Goal: Find specific page/section: Find specific page/section

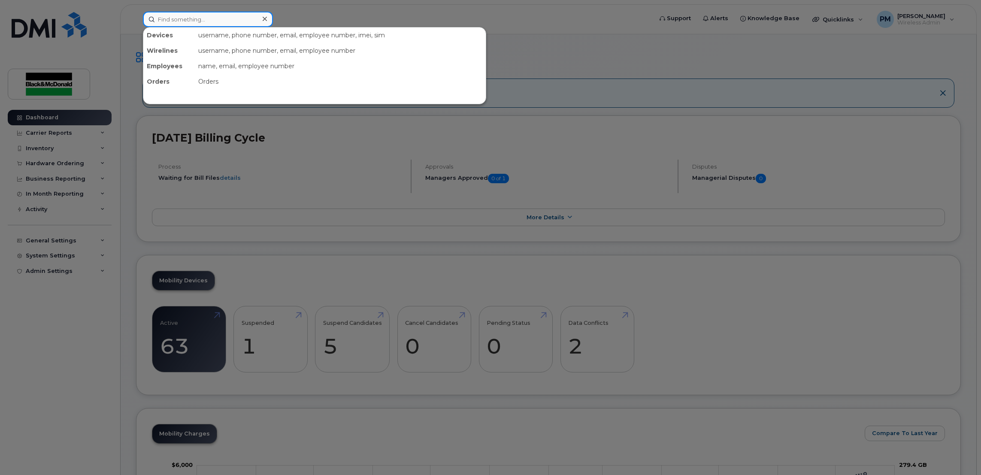
click at [224, 18] on input at bounding box center [208, 19] width 130 height 15
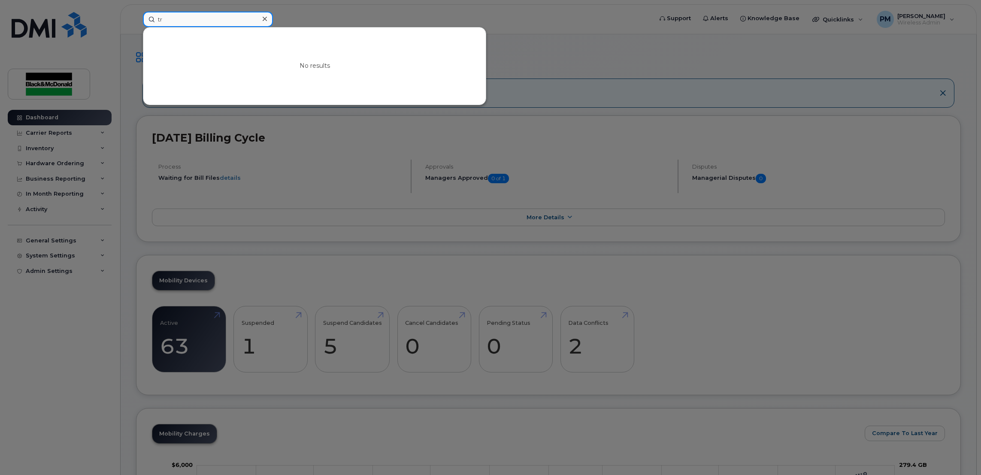
type input "t"
type input "duro"
click at [193, 23] on input at bounding box center [208, 19] width 130 height 15
click at [61, 134] on div at bounding box center [490, 237] width 981 height 475
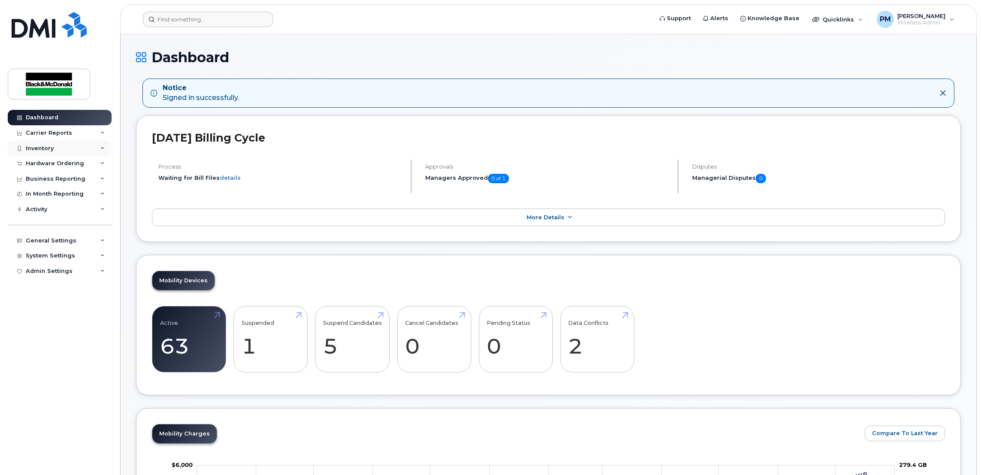
click at [64, 149] on div "Inventory" at bounding box center [60, 148] width 104 height 15
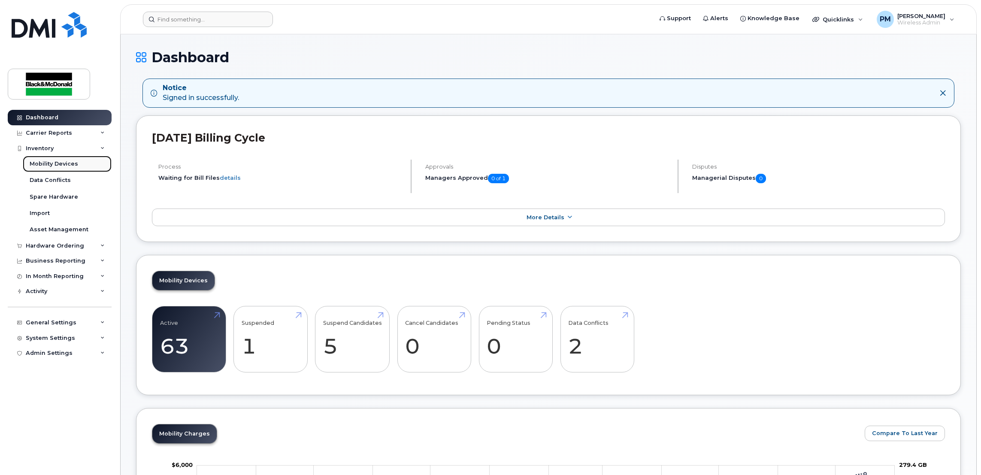
click at [66, 161] on div "Mobility Devices" at bounding box center [54, 164] width 48 height 8
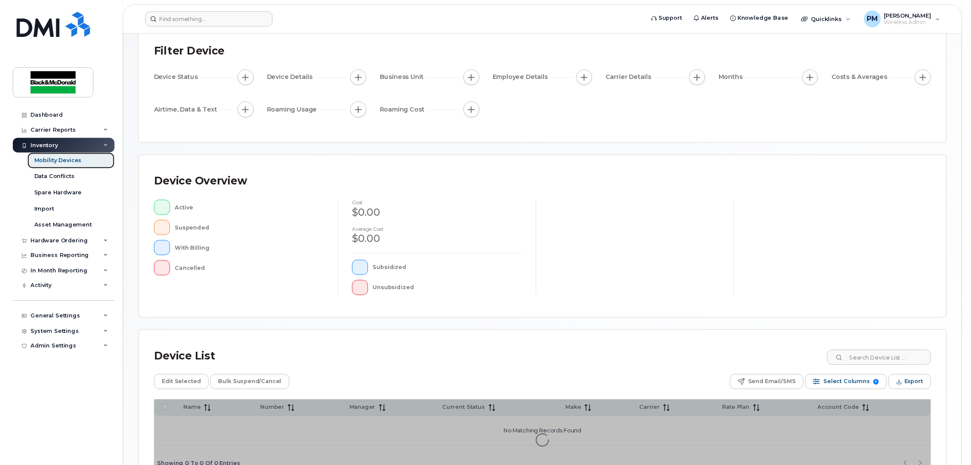
scroll to position [115, 0]
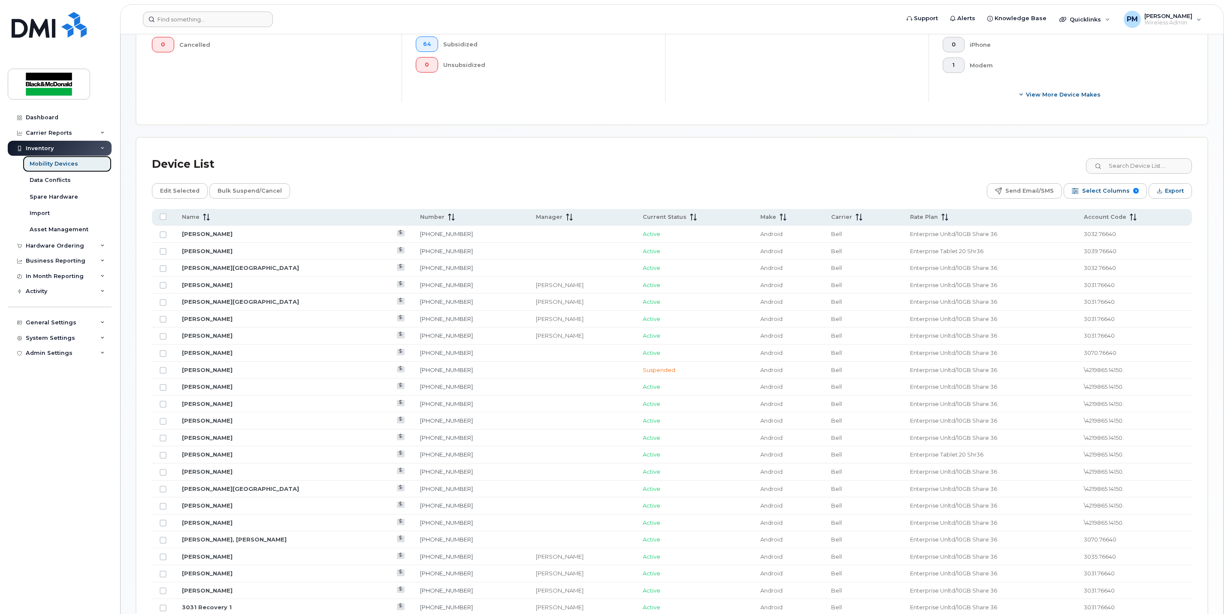
scroll to position [308, 0]
click at [981, 217] on span "Account Code" at bounding box center [1105, 216] width 42 height 8
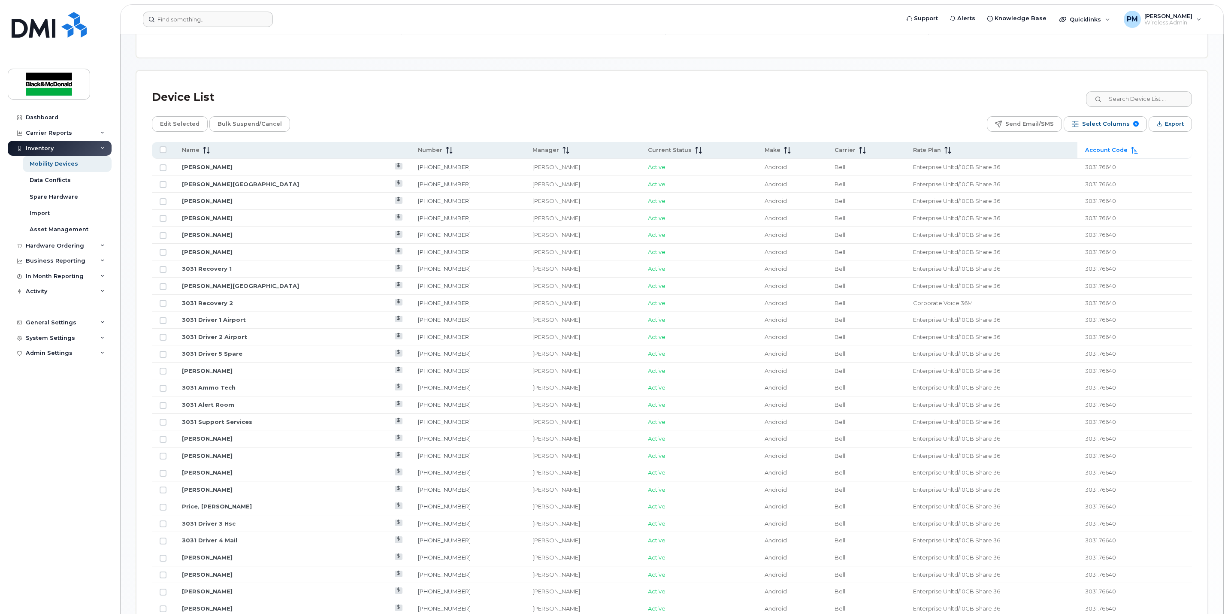
scroll to position [373, 0]
